Goal: Transaction & Acquisition: Book appointment/travel/reservation

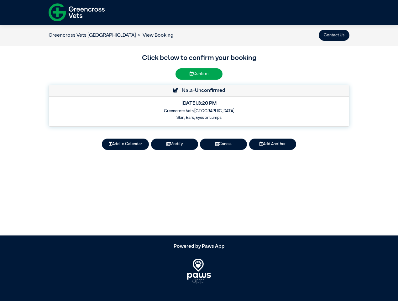
click at [334, 35] on button "Contact Us" at bounding box center [334, 35] width 31 height 11
click at [125, 144] on button "Add to Calendar" at bounding box center [125, 144] width 47 height 11
click at [175, 144] on button "Modify" at bounding box center [174, 144] width 47 height 11
click at [224, 144] on button "Cancel" at bounding box center [223, 144] width 47 height 11
click at [273, 144] on button "Add Another" at bounding box center [272, 144] width 47 height 11
